Goal: Task Accomplishment & Management: Use online tool/utility

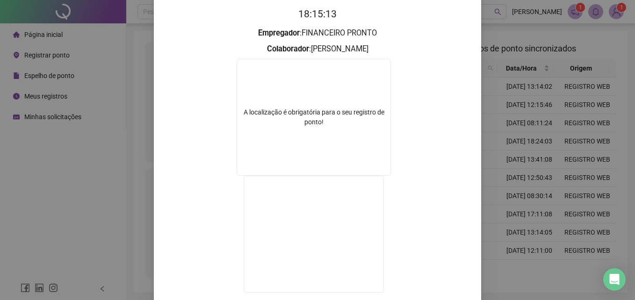
scroll to position [140, 0]
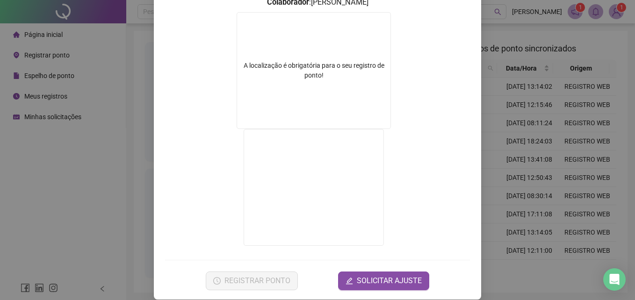
click at [525, 189] on div "Registro de ponto web 18:15:15 Empregador : FINANCEIRO PRONTO Colaborador : [PE…" at bounding box center [317, 150] width 635 height 300
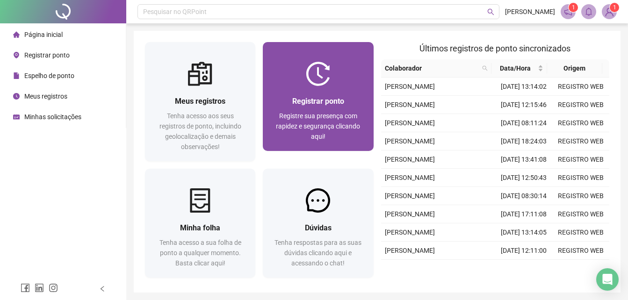
click at [324, 123] on span "Registre sua presença com rapidez e segurança clicando aqui!" at bounding box center [318, 126] width 84 height 28
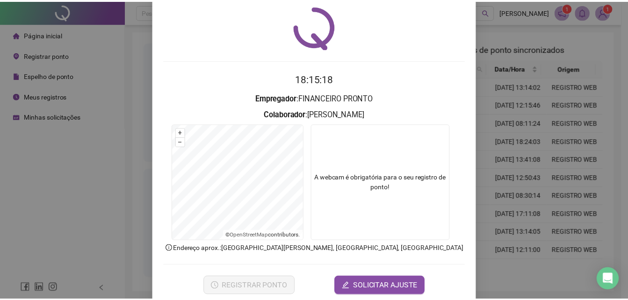
scroll to position [44, 0]
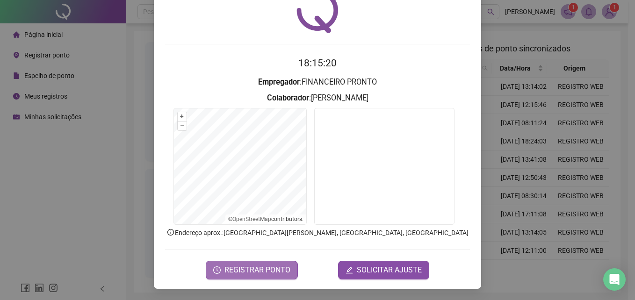
click at [276, 268] on span "REGISTRAR PONTO" at bounding box center [257, 270] width 66 height 11
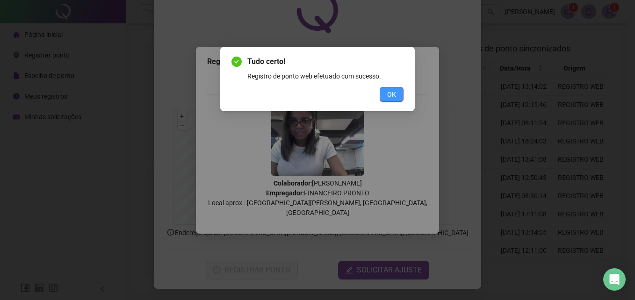
click at [395, 95] on span "OK" at bounding box center [391, 94] width 9 height 10
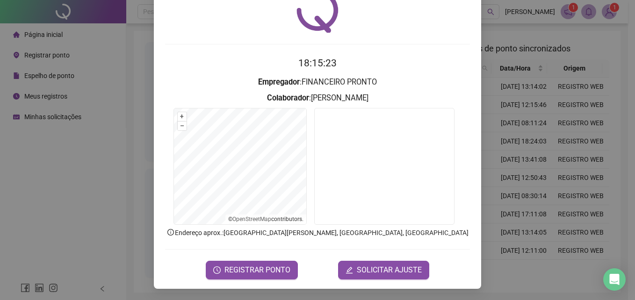
drag, startPoint x: 541, startPoint y: 118, endPoint x: 543, endPoint y: 112, distance: 6.2
click at [541, 118] on div "Registro de ponto web 18:15:23 Empregador : FINANCEIRO PRONTO Colaborador : [PE…" at bounding box center [317, 150] width 635 height 300
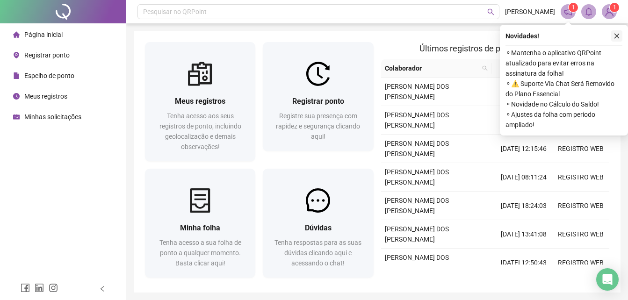
click at [619, 33] on icon "close" at bounding box center [616, 36] width 7 height 7
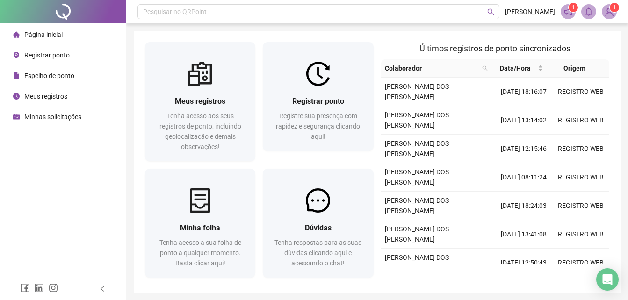
click at [614, 12] on span "1" at bounding box center [614, 7] width 3 height 9
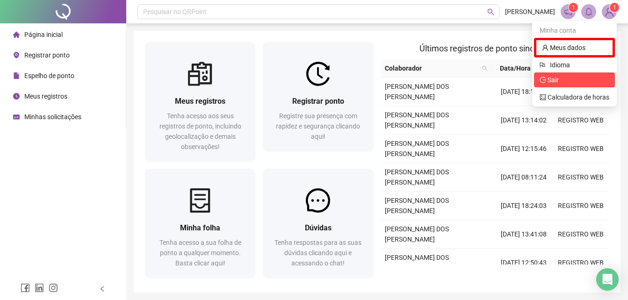
click at [582, 86] on li "Sair" at bounding box center [574, 79] width 81 height 15
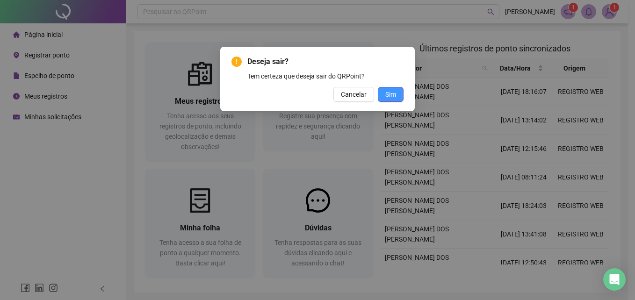
click at [394, 98] on span "Sim" at bounding box center [390, 94] width 11 height 10
